Goal: Information Seeking & Learning: Check status

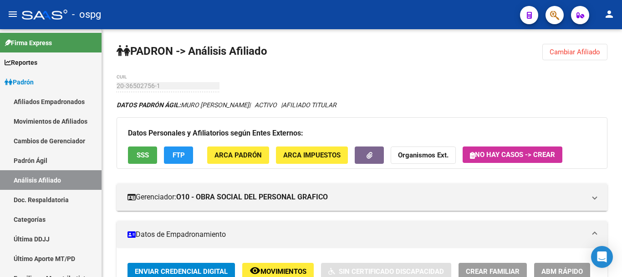
click at [573, 50] on span "Cambiar Afiliado" at bounding box center [575, 52] width 51 height 8
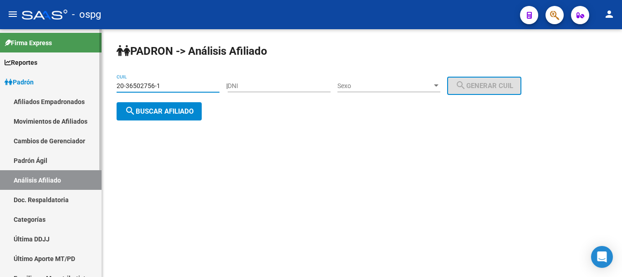
drag, startPoint x: 171, startPoint y: 86, endPoint x: 85, endPoint y: 85, distance: 86.1
click at [85, 85] on mat-sidenav-container "Firma Express Reportes Ingresos Devengados Análisis Histórico Detalles Transfer…" at bounding box center [311, 152] width 622 height 247
paste input "29727452-0"
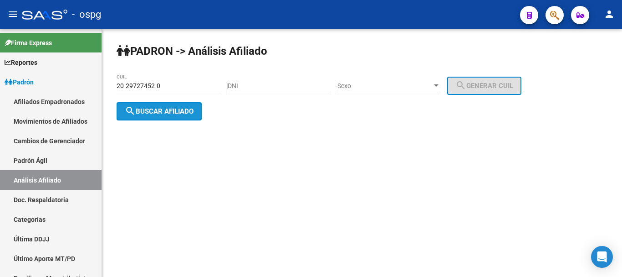
click at [156, 107] on span "search Buscar afiliado" at bounding box center [159, 111] width 69 height 8
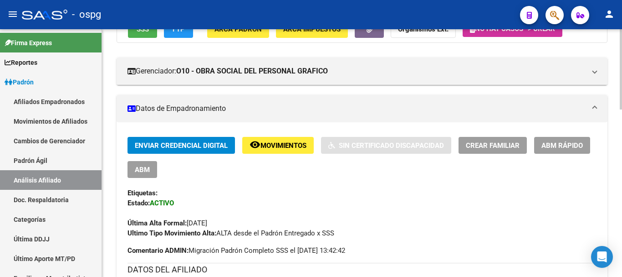
scroll to position [104, 0]
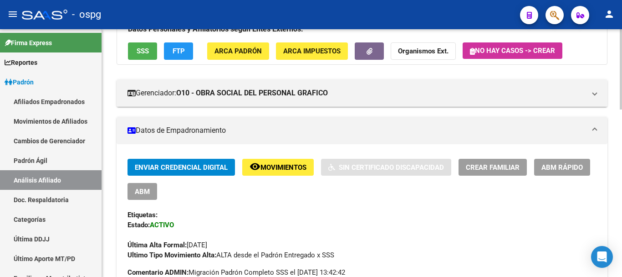
click at [178, 53] on span "FTP" at bounding box center [179, 51] width 12 height 8
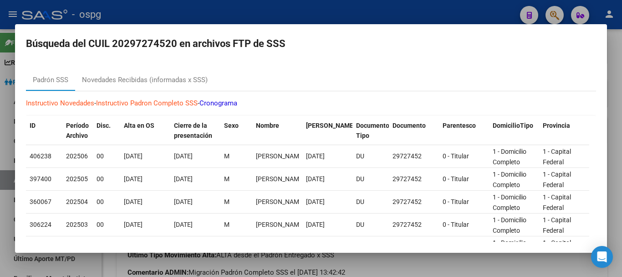
click at [102, 108] on p "Instructivo Novedades - Instructivo Padron Completo SSS - Cronograma" at bounding box center [311, 103] width 571 height 10
click at [104, 84] on div "Novedades Recibidas (informadas x SSS)" at bounding box center [145, 80] width 126 height 10
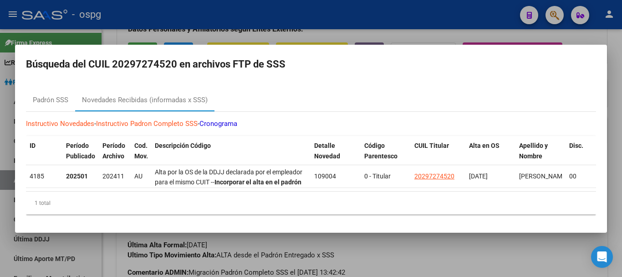
click at [310, 45] on mat-dialog-container "Búsqueda del CUIL 20297274520 en archivos FTP de SSS Padrón SSS Novedades Recib…" at bounding box center [311, 139] width 592 height 188
click at [314, 30] on div at bounding box center [311, 138] width 622 height 277
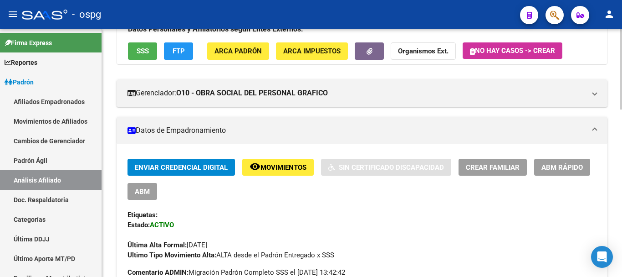
click at [411, 57] on button "Organismos Ext." at bounding box center [423, 50] width 65 height 17
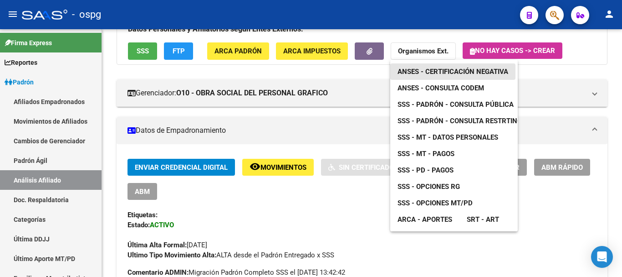
click at [445, 75] on span "ANSES - Certificación Negativa" at bounding box center [453, 71] width 111 height 8
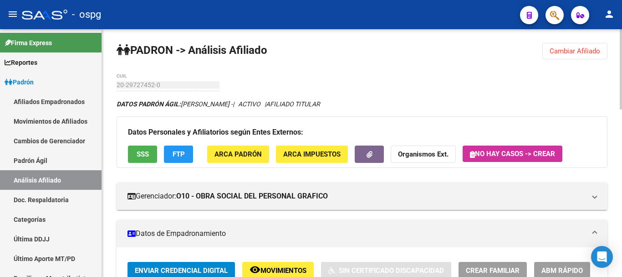
scroll to position [0, 0]
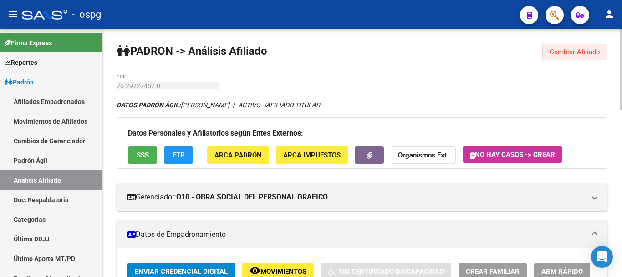
click at [577, 54] on span "Cambiar Afiliado" at bounding box center [575, 52] width 51 height 8
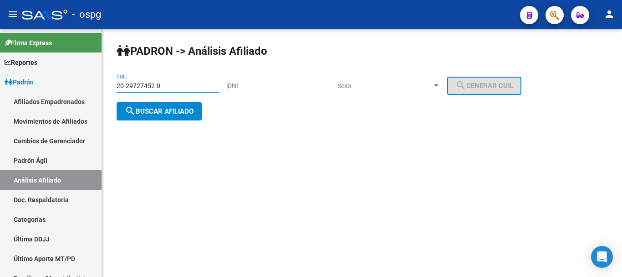
drag, startPoint x: 152, startPoint y: 87, endPoint x: 134, endPoint y: 83, distance: 18.1
click at [134, 83] on input "20-29727452-0" at bounding box center [168, 86] width 103 height 8
drag, startPoint x: 126, startPoint y: 83, endPoint x: 154, endPoint y: 86, distance: 28.0
click at [154, 86] on input "20-29727452-0" at bounding box center [168, 86] width 103 height 8
drag, startPoint x: 180, startPoint y: 81, endPoint x: 167, endPoint y: 81, distance: 13.2
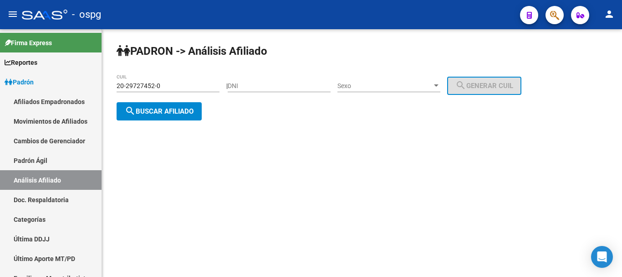
click at [167, 81] on div "20-29727452-0 CUIL" at bounding box center [168, 83] width 103 height 18
drag, startPoint x: 168, startPoint y: 82, endPoint x: 0, endPoint y: 85, distance: 167.7
click at [0, 85] on mat-sidenav-container "Firma Express Reportes Ingresos Devengados Análisis Histórico Detalles Transfer…" at bounding box center [311, 152] width 622 height 247
paste input "18196786-3"
type input "20-18196786-3"
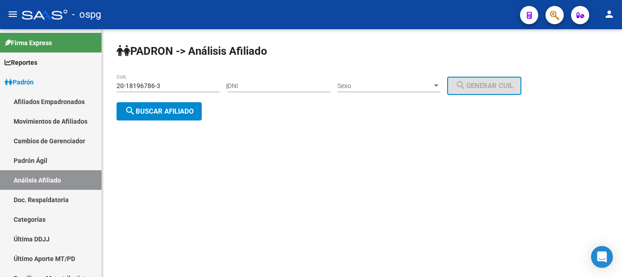
click at [139, 99] on div "20-18196786-3 CUIL" at bounding box center [168, 87] width 103 height 26
click at [142, 104] on button "search Buscar afiliado" at bounding box center [159, 111] width 85 height 18
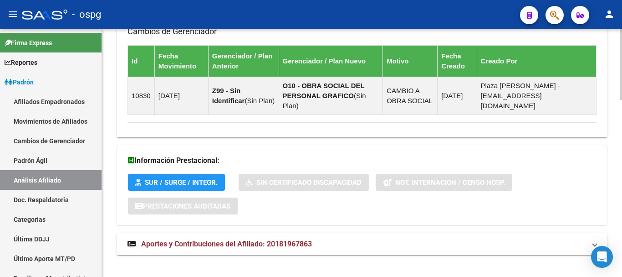
drag, startPoint x: 383, startPoint y: 249, endPoint x: 379, endPoint y: 237, distance: 12.5
click at [379, 239] on mat-panel-title "Aportes y Contribuciones del Afiliado: 20181967863" at bounding box center [357, 244] width 458 height 10
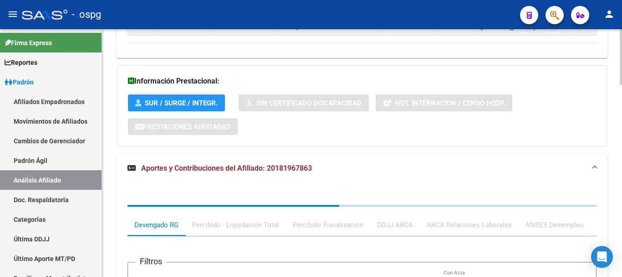
scroll to position [720, 0]
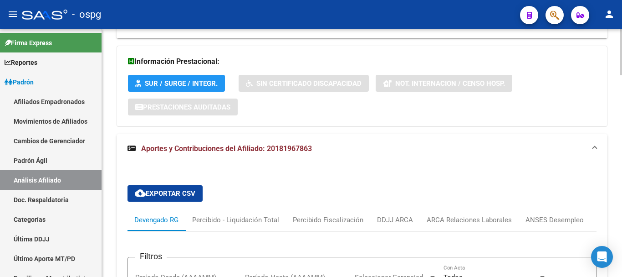
click at [550, 209] on div "ANSES Desempleo" at bounding box center [555, 220] width 72 height 22
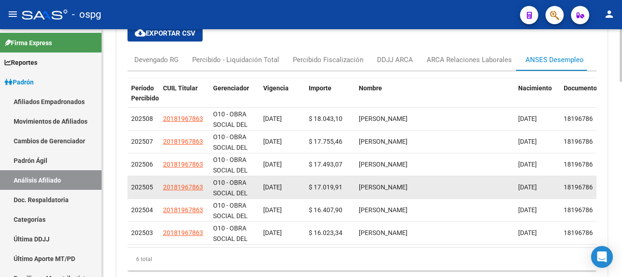
scroll to position [902, 0]
